Goal: Navigation & Orientation: Find specific page/section

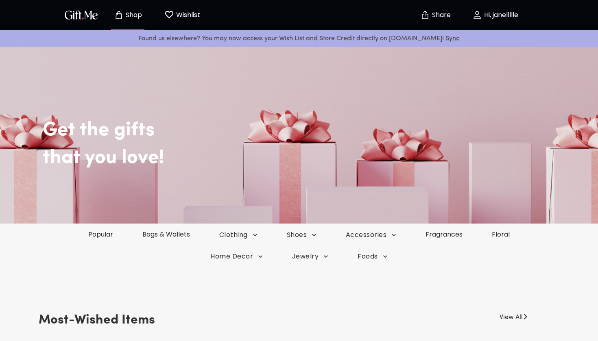
click at [92, 1] on div "Shop Wishlist 0 Share Hi, janellllle" at bounding box center [298, 15] width 473 height 30
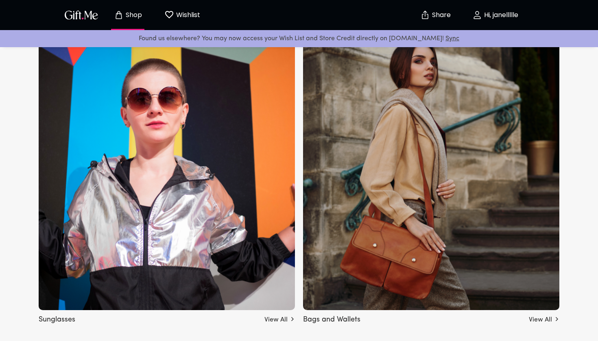
scroll to position [563, 0]
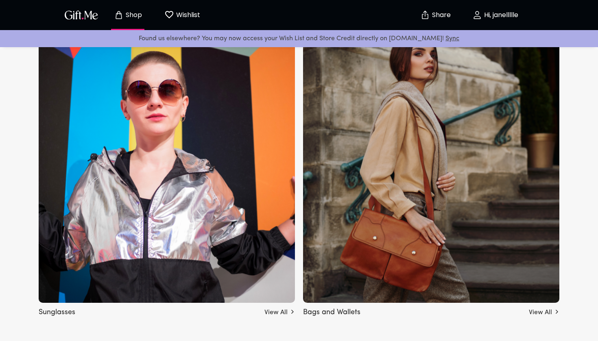
click at [197, 18] on p "Wishlist" at bounding box center [187, 15] width 26 height 11
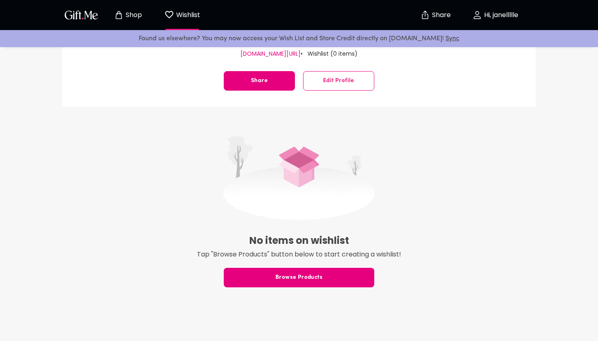
scroll to position [120, 0]
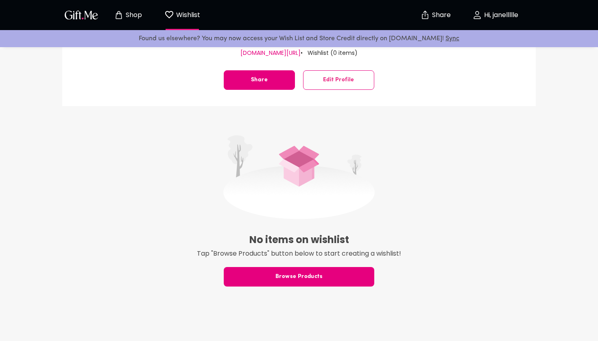
click at [258, 289] on div "No items on wishlist Tap "Browse Products" button below to start creating a wis…" at bounding box center [298, 215] width 473 height 187
click at [259, 277] on span "Browse Products" at bounding box center [299, 276] width 150 height 9
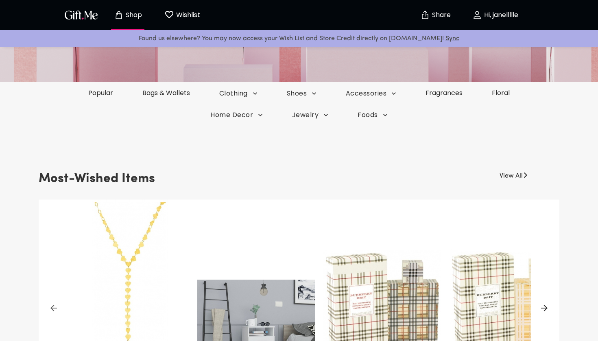
scroll to position [141, 0]
click at [190, 94] on link "Bags & Wallets" at bounding box center [165, 93] width 79 height 9
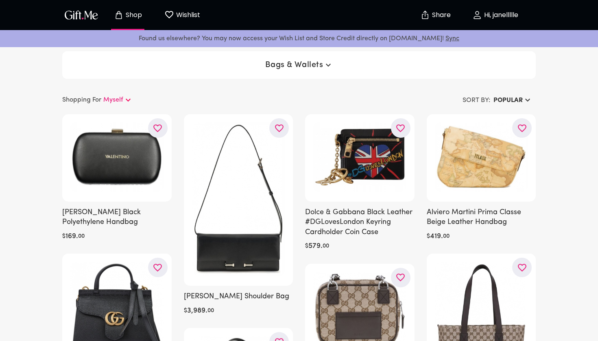
click at [296, 66] on span "Bags & Wallets" at bounding box center [299, 65] width 68 height 10
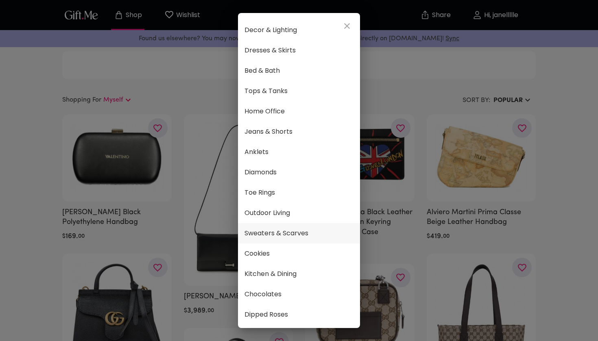
scroll to position [383, 0]
click at [221, 30] on div "☆ Popular ☆ Fragrances Select Lingerie Earrings Heels & Sandals Coats & Outerwe…" at bounding box center [299, 170] width 598 height 341
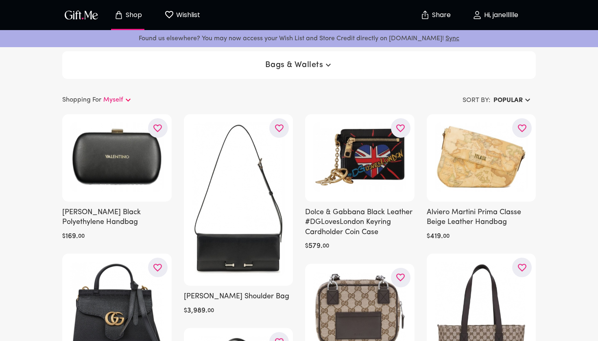
click at [190, 9] on button "Wishlist 0" at bounding box center [182, 15] width 45 height 26
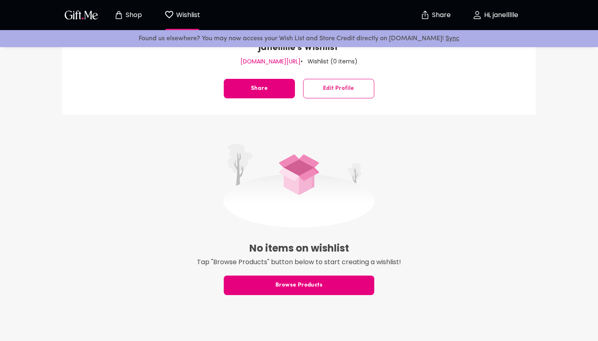
scroll to position [112, 0]
